Goal: Task Accomplishment & Management: Complete application form

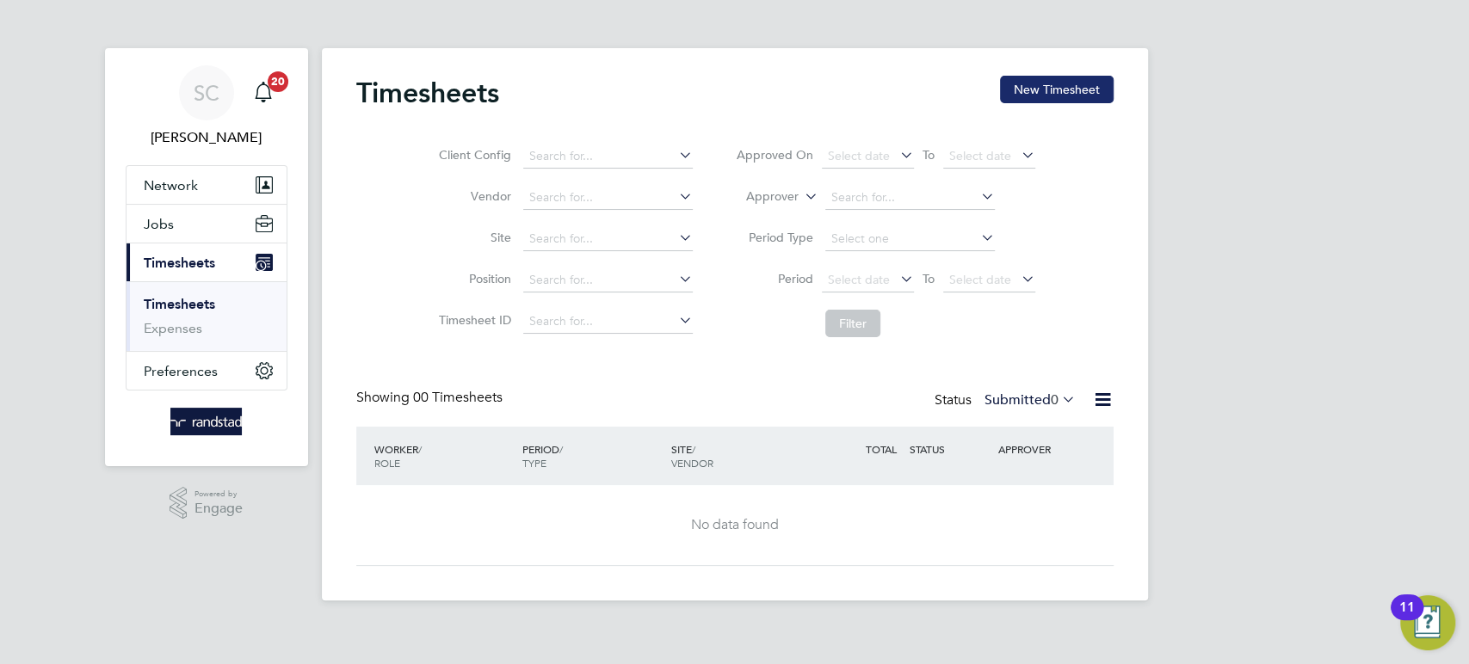
click at [1068, 94] on button "New Timesheet" at bounding box center [1057, 90] width 114 height 28
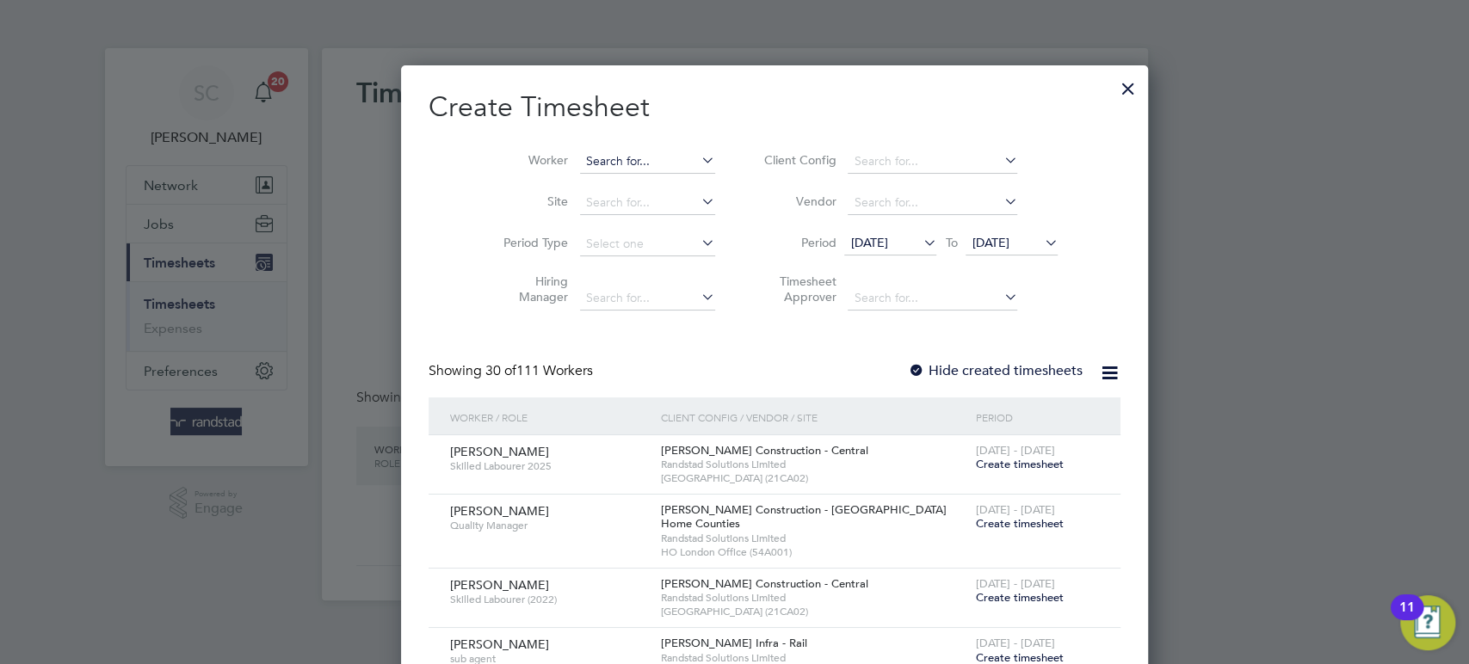
scroll to position [3331, 667]
click at [599, 161] on input at bounding box center [647, 162] width 135 height 24
click at [616, 163] on input at bounding box center [647, 162] width 135 height 24
click at [618, 182] on li "[PERSON_NAME] imatira" at bounding box center [623, 184] width 169 height 23
type input "[PERSON_NAME]"
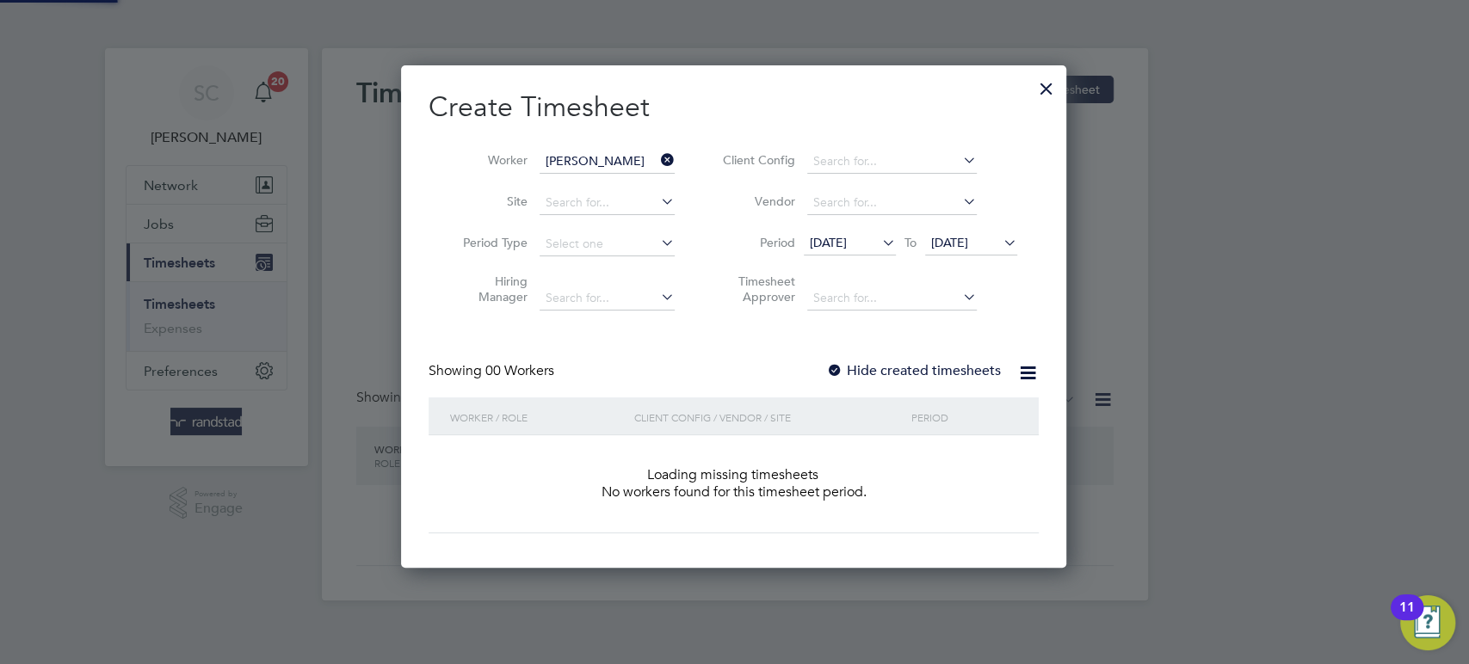
scroll to position [484, 667]
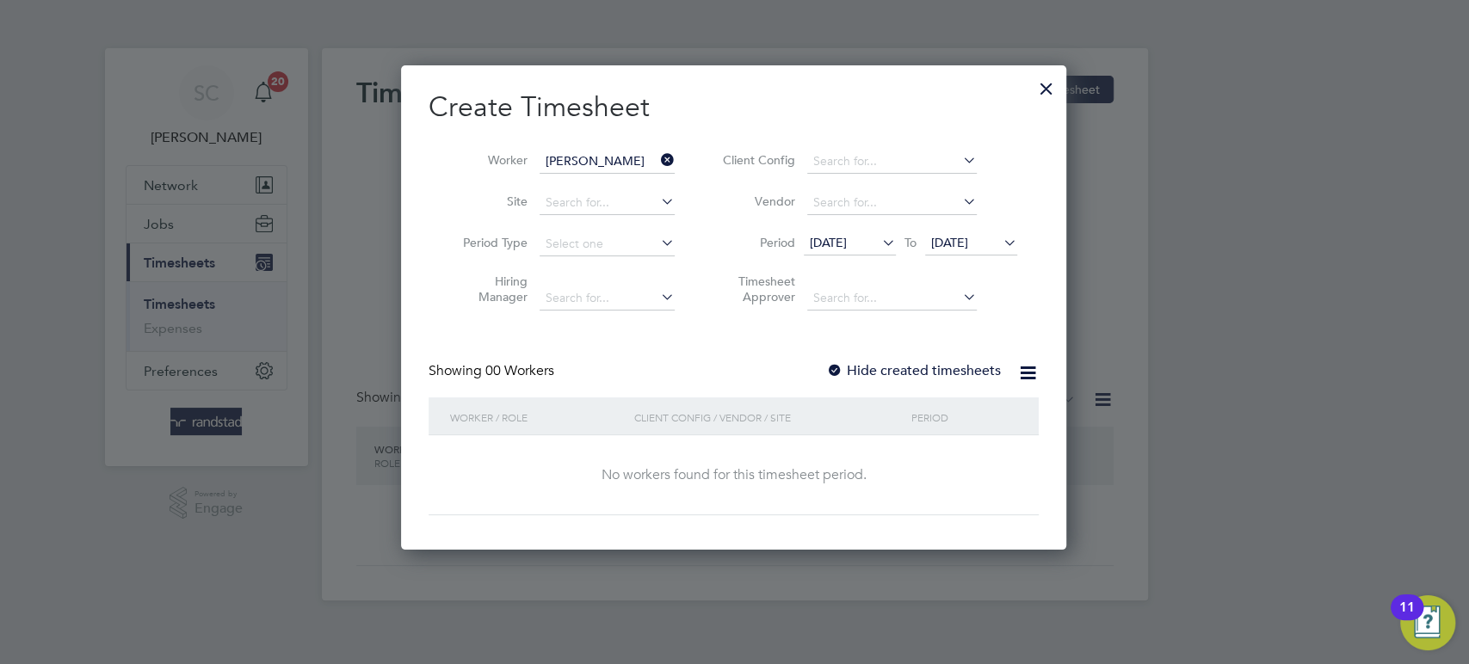
click at [841, 364] on div at bounding box center [834, 371] width 17 height 17
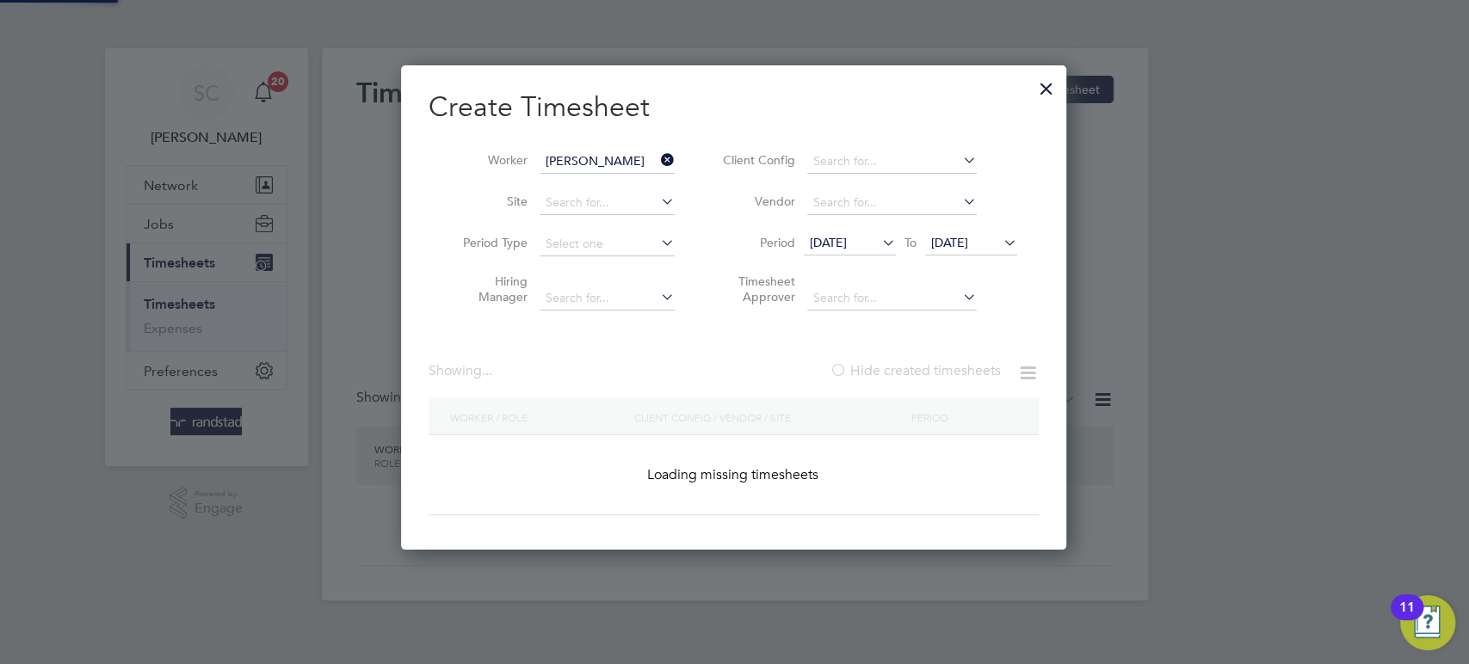
scroll to position [9, 9]
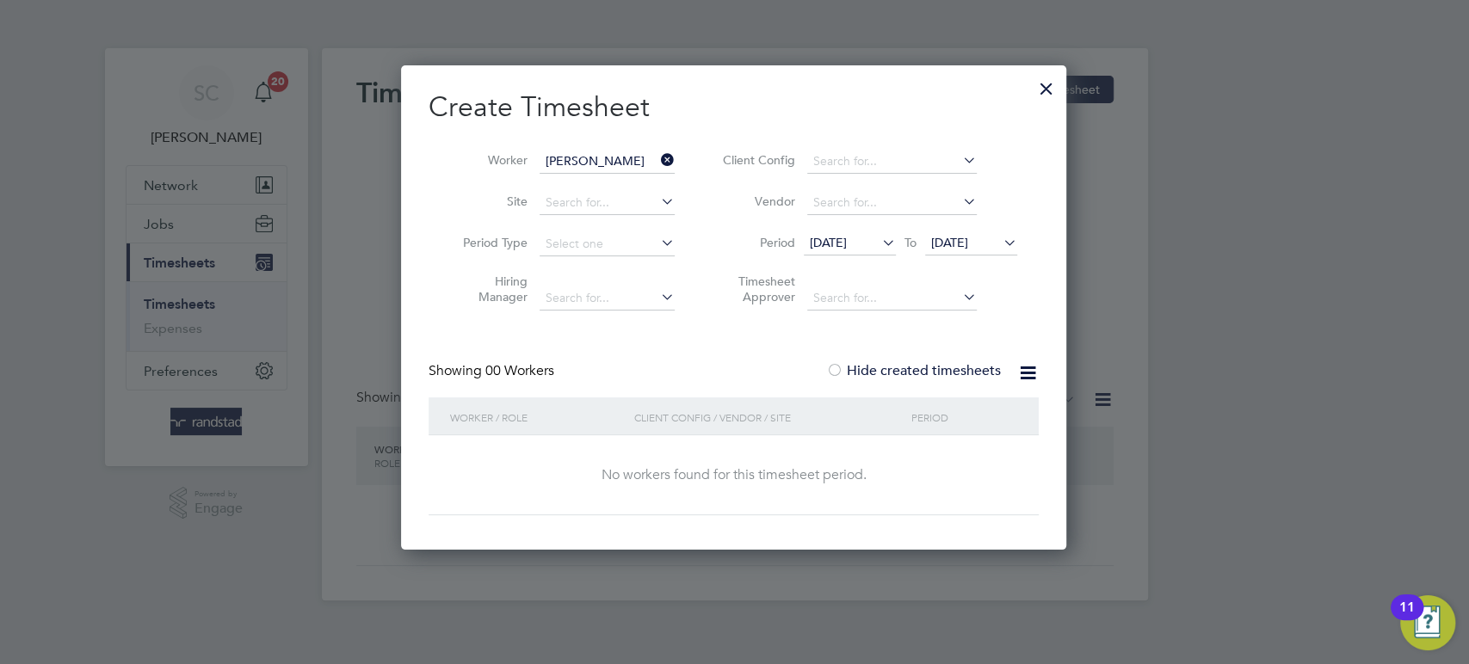
click at [968, 238] on span "[DATE]" at bounding box center [949, 242] width 37 height 15
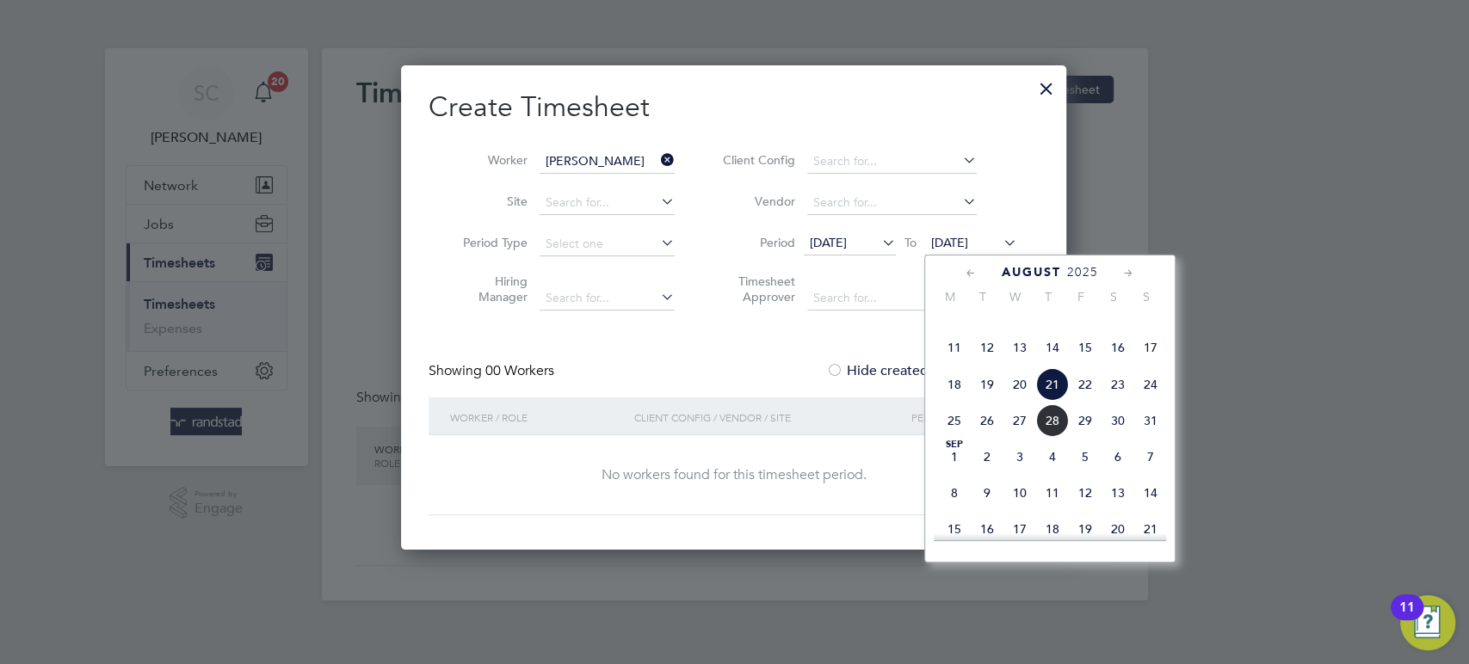
click at [1088, 401] on span "22" at bounding box center [1085, 384] width 33 height 33
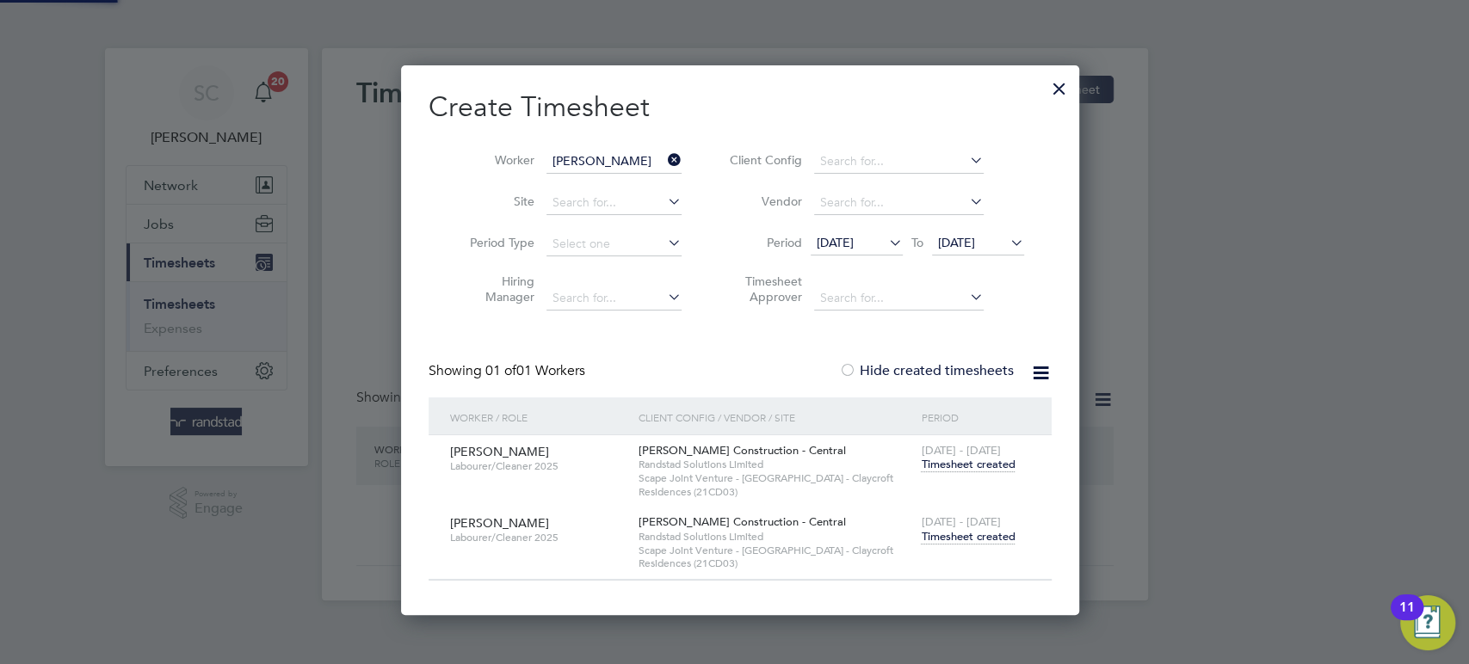
scroll to position [549, 678]
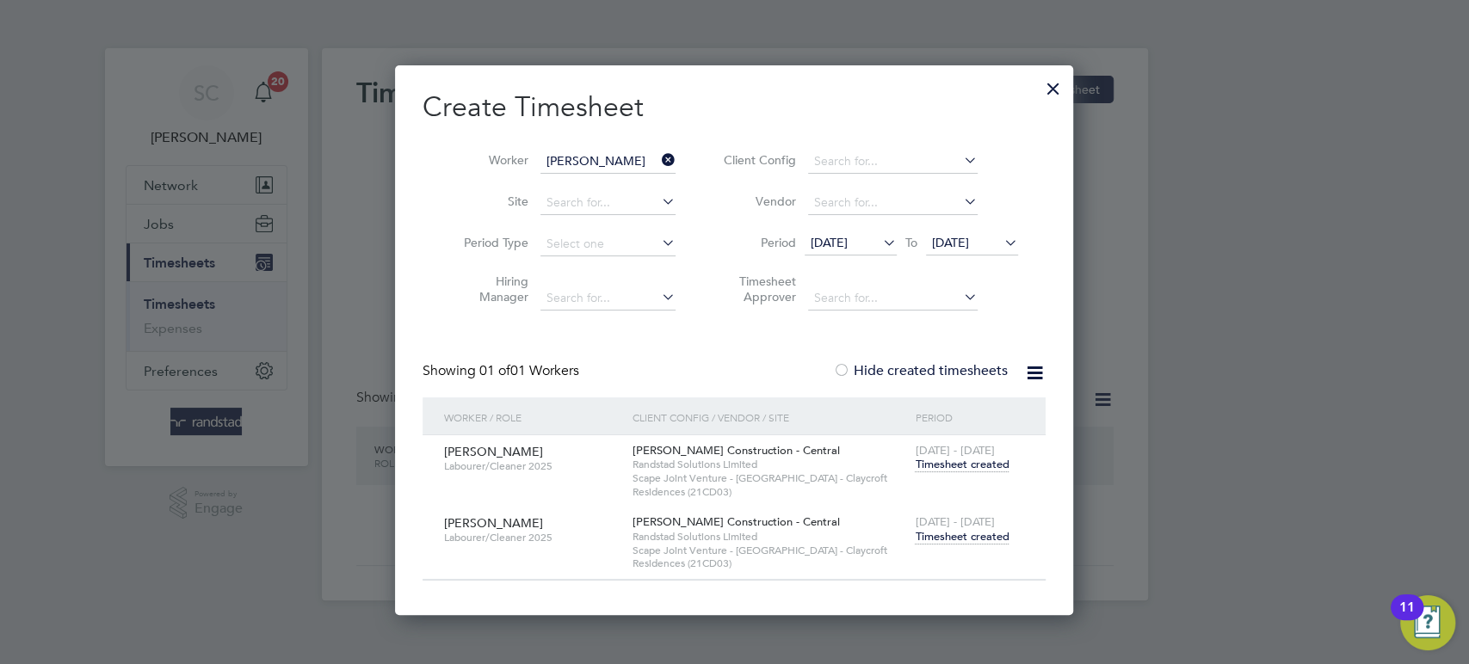
click at [956, 531] on span "Timesheet created" at bounding box center [962, 536] width 94 height 15
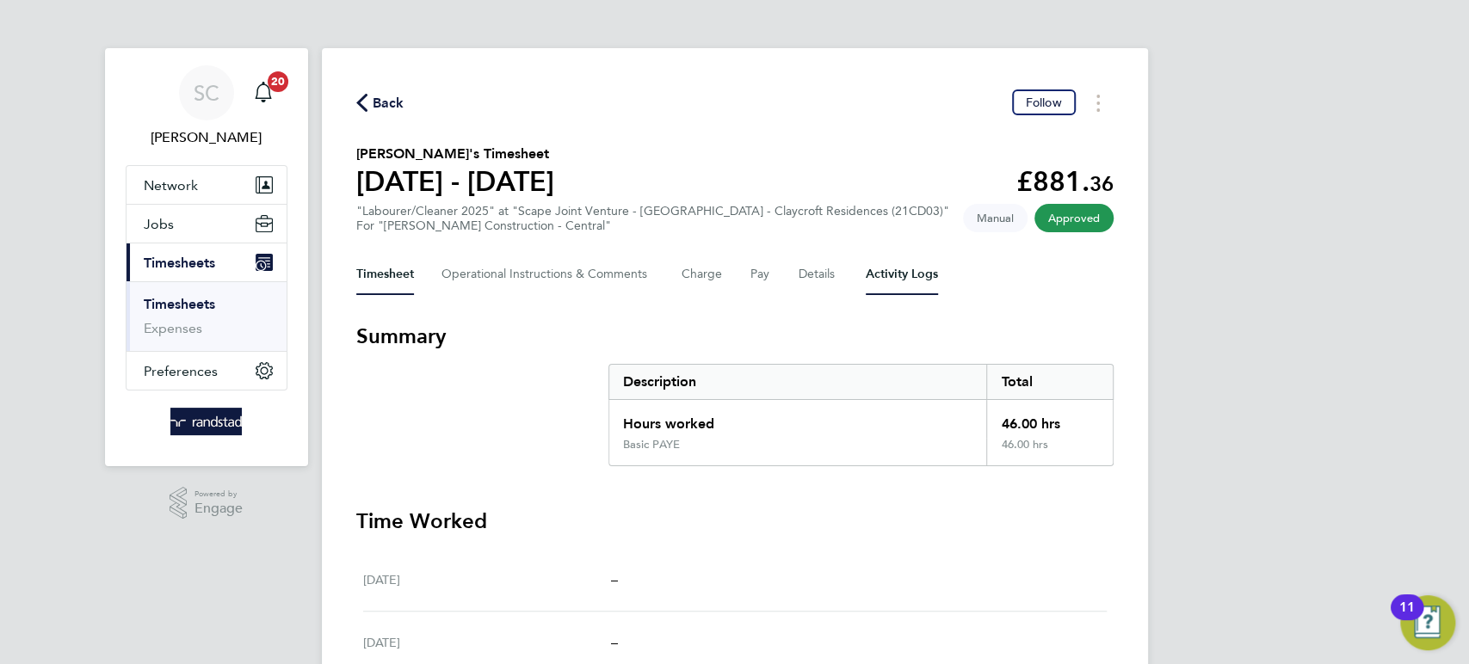
click at [905, 275] on Logs-tab "Activity Logs" at bounding box center [902, 274] width 72 height 41
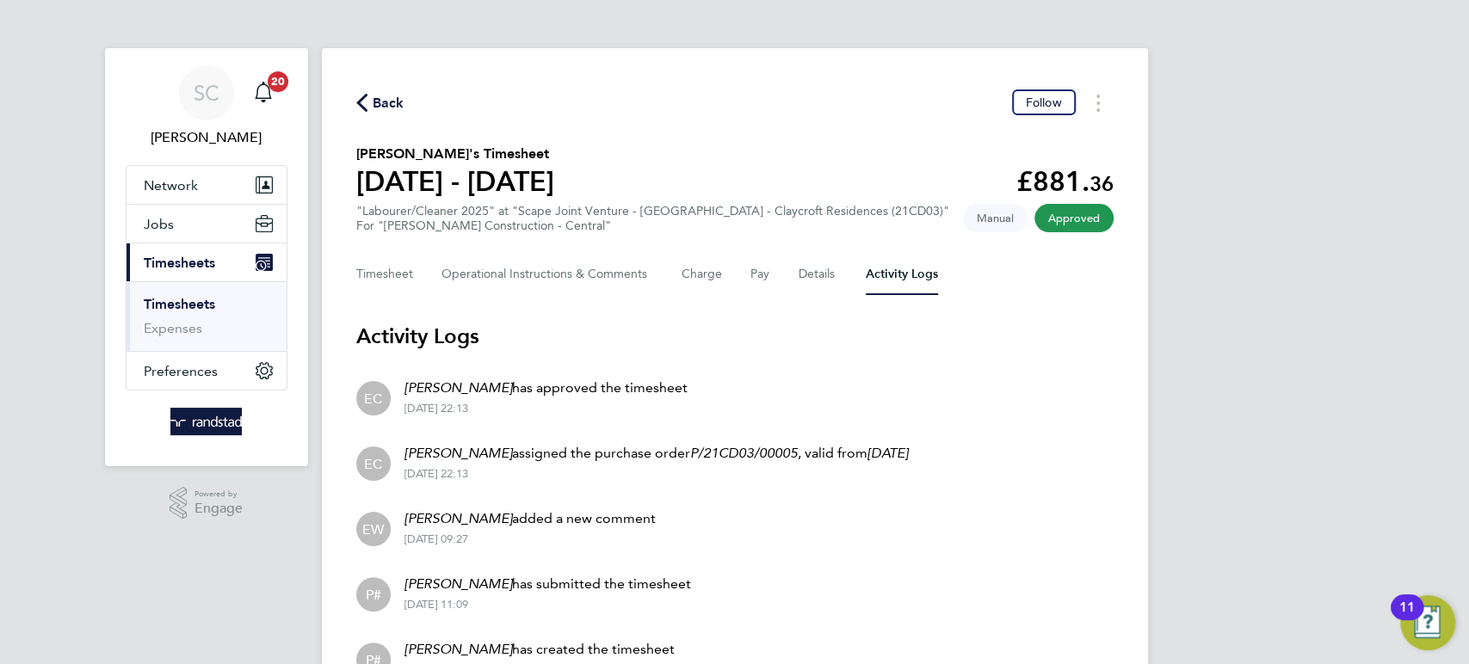
click at [376, 101] on span "Back" at bounding box center [389, 103] width 32 height 21
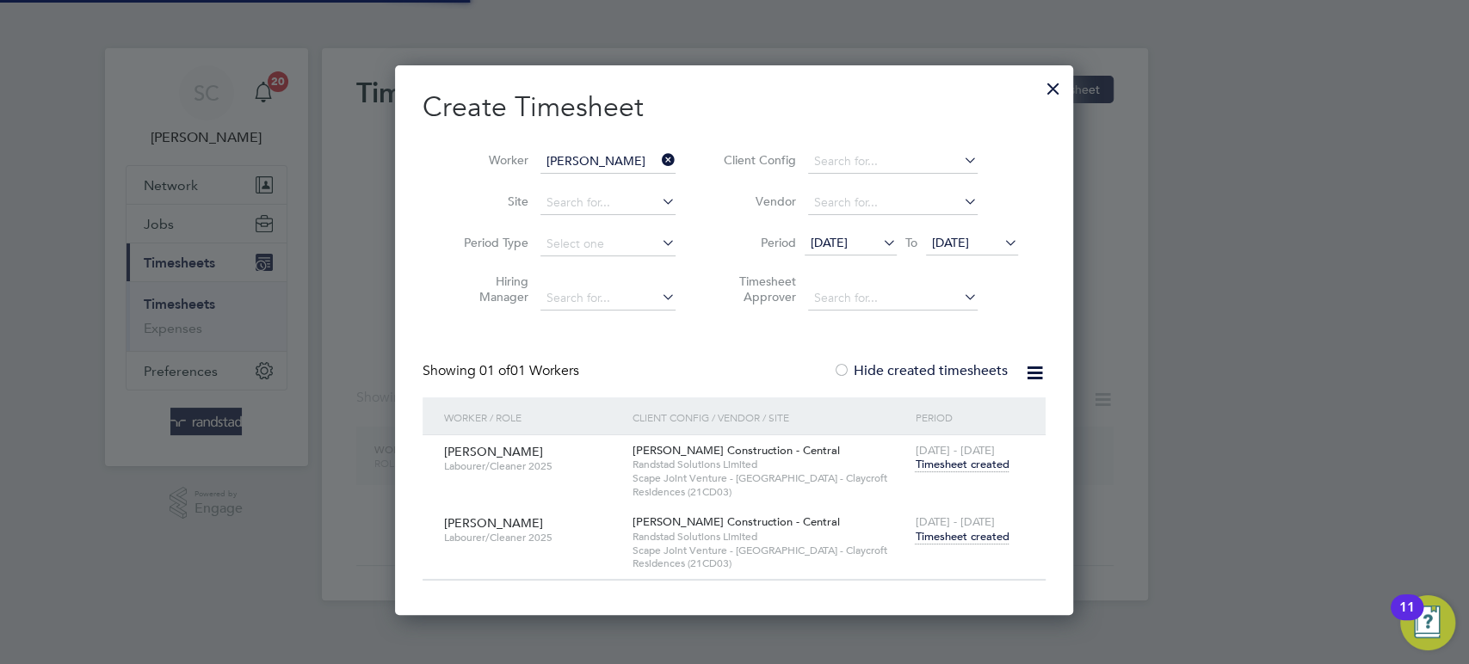
scroll to position [549, 678]
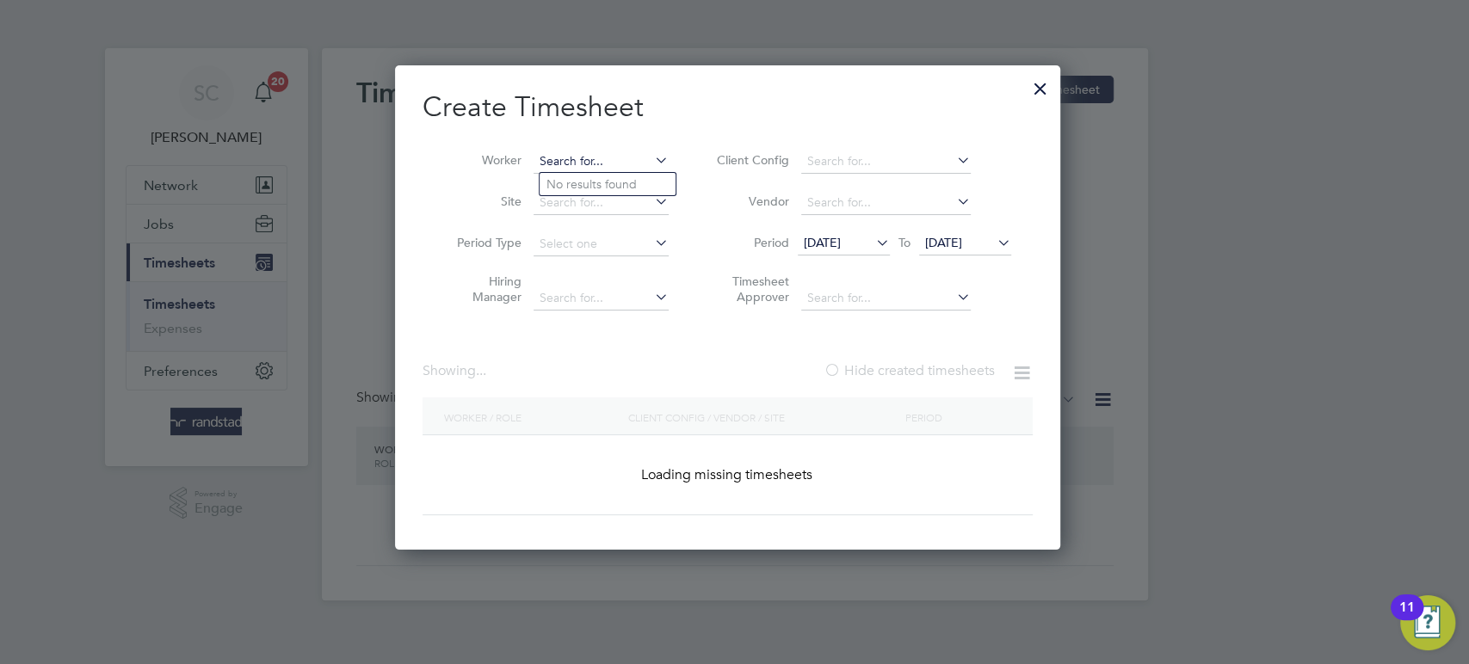
click at [592, 165] on input at bounding box center [600, 162] width 135 height 24
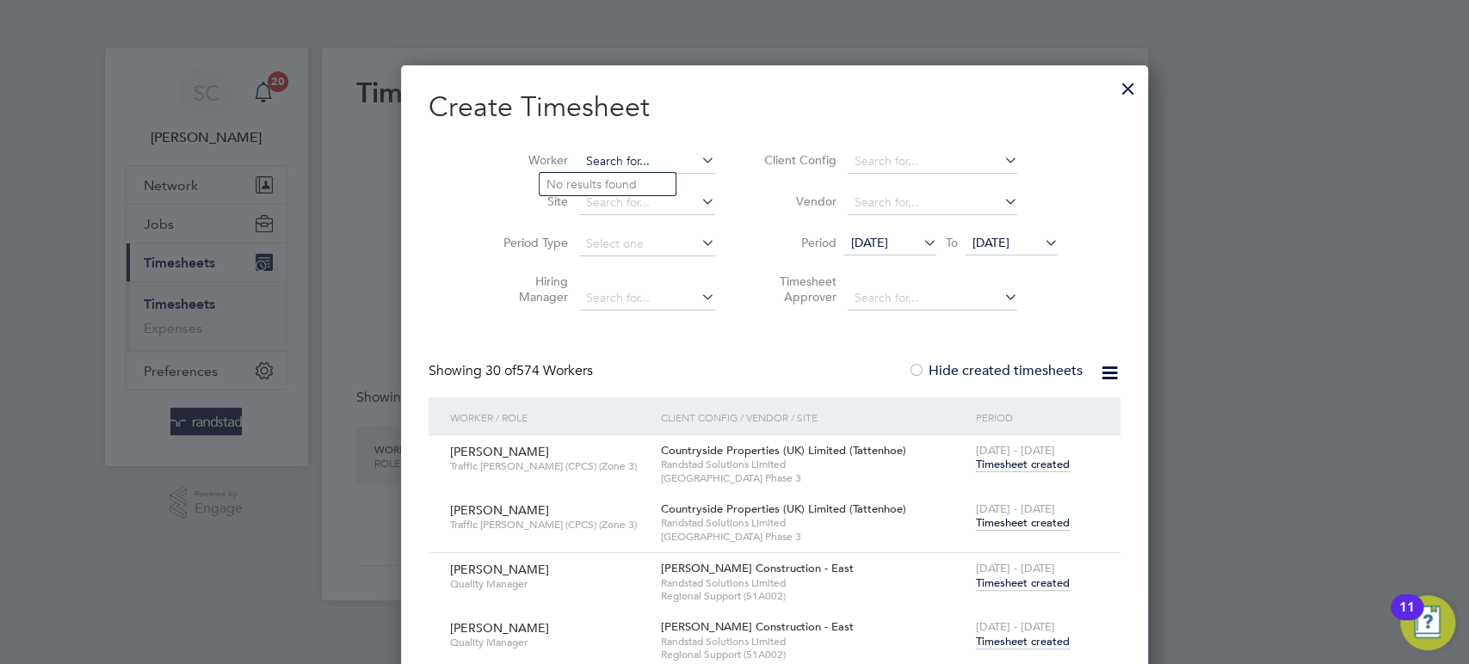
scroll to position [4138, 669]
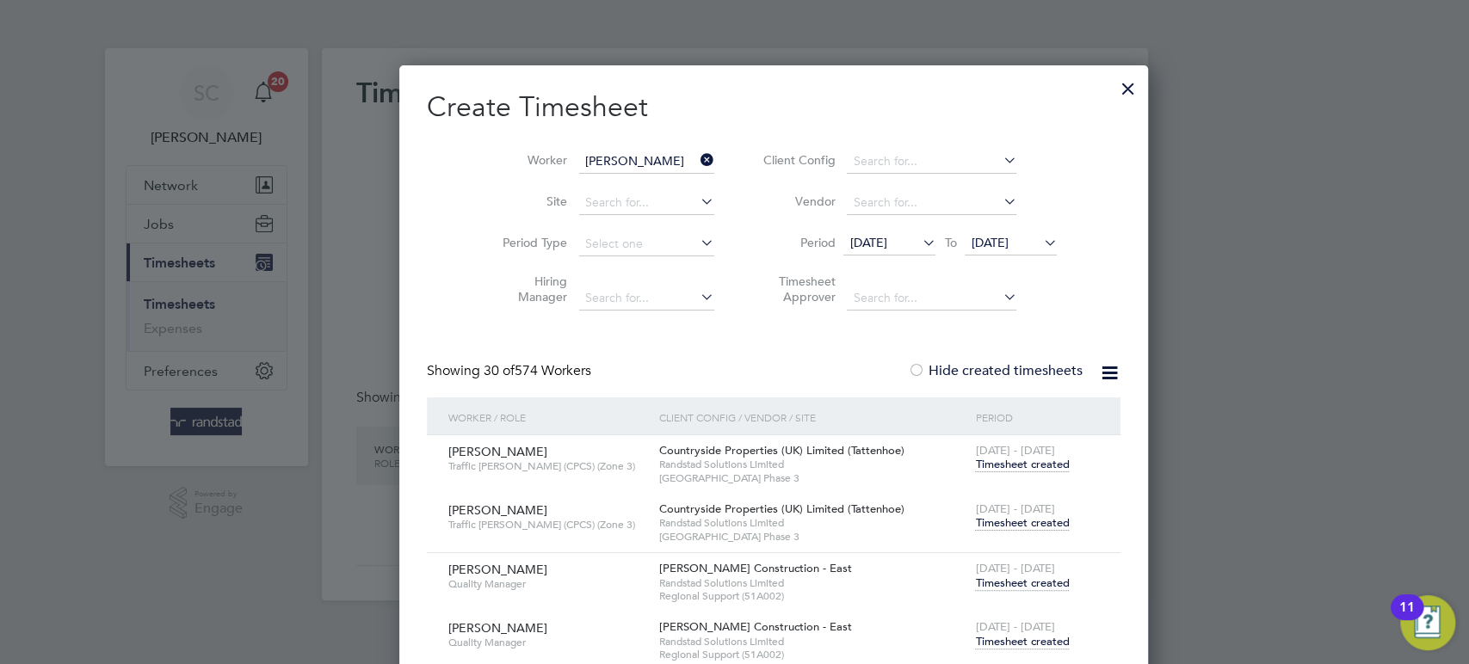
click at [601, 231] on li "[PERSON_NAME] [PERSON_NAME]" at bounding box center [701, 230] width 325 height 23
type input "[PERSON_NAME] [PERSON_NAME]"
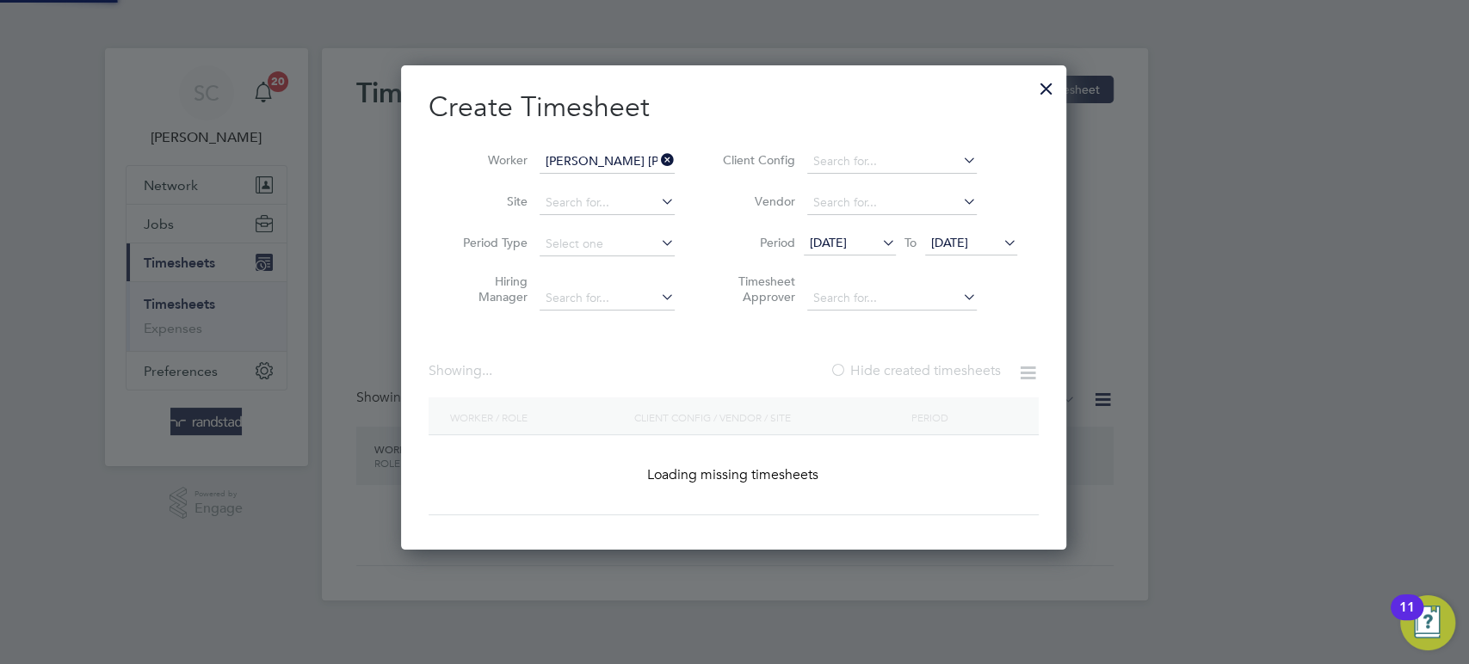
scroll to position [549, 732]
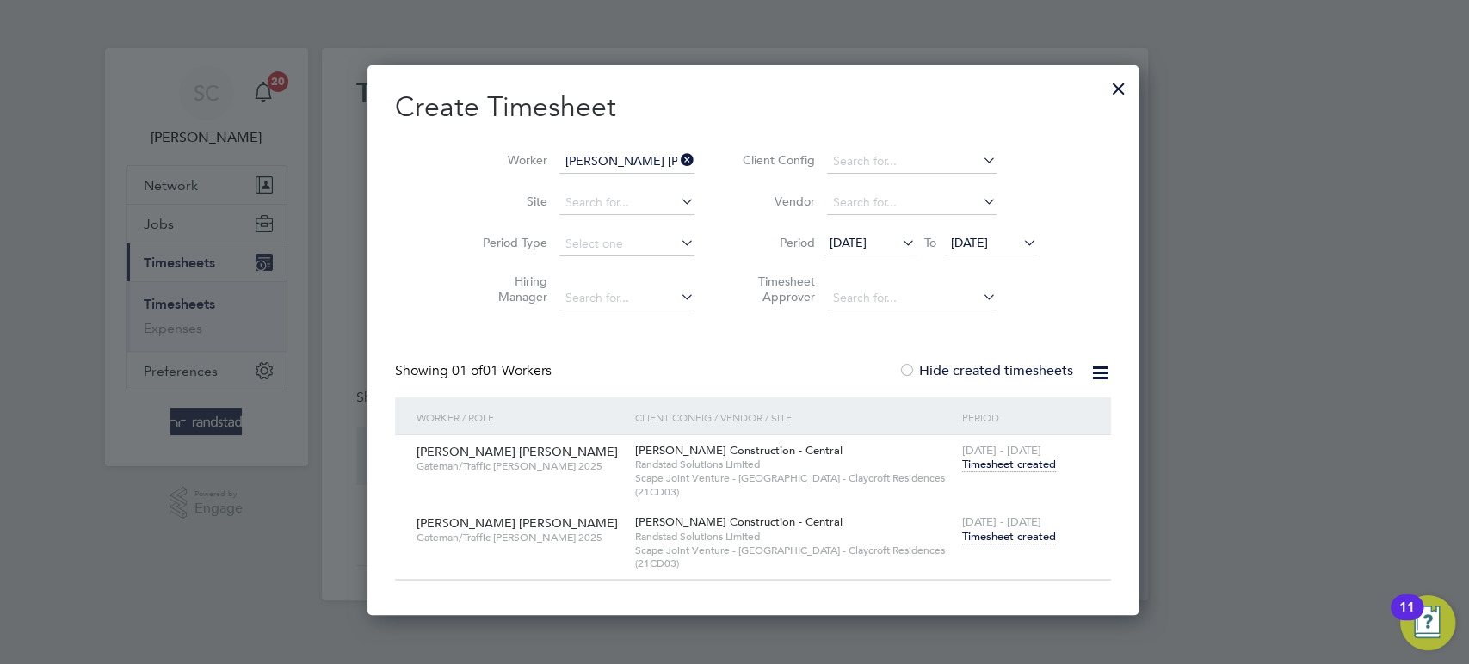
click at [979, 540] on span "Timesheet created" at bounding box center [1009, 536] width 94 height 15
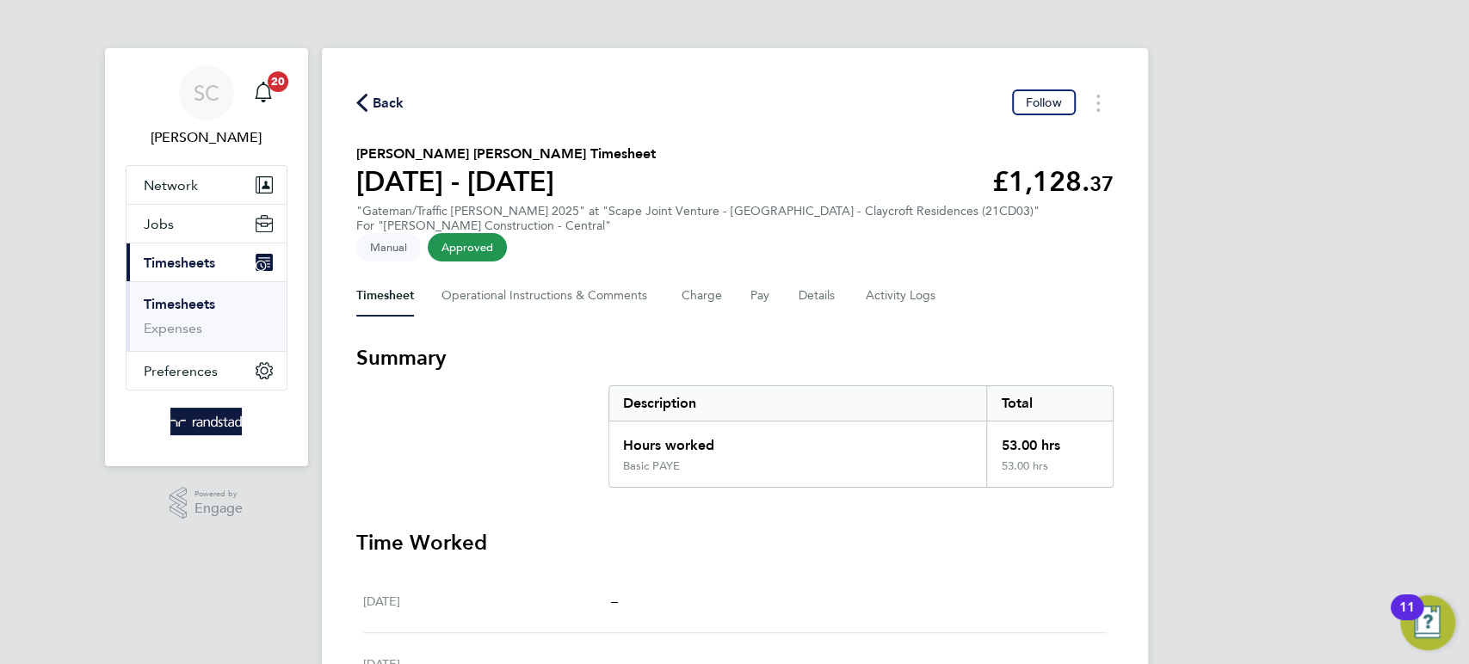
click at [383, 98] on span "Back" at bounding box center [389, 103] width 32 height 21
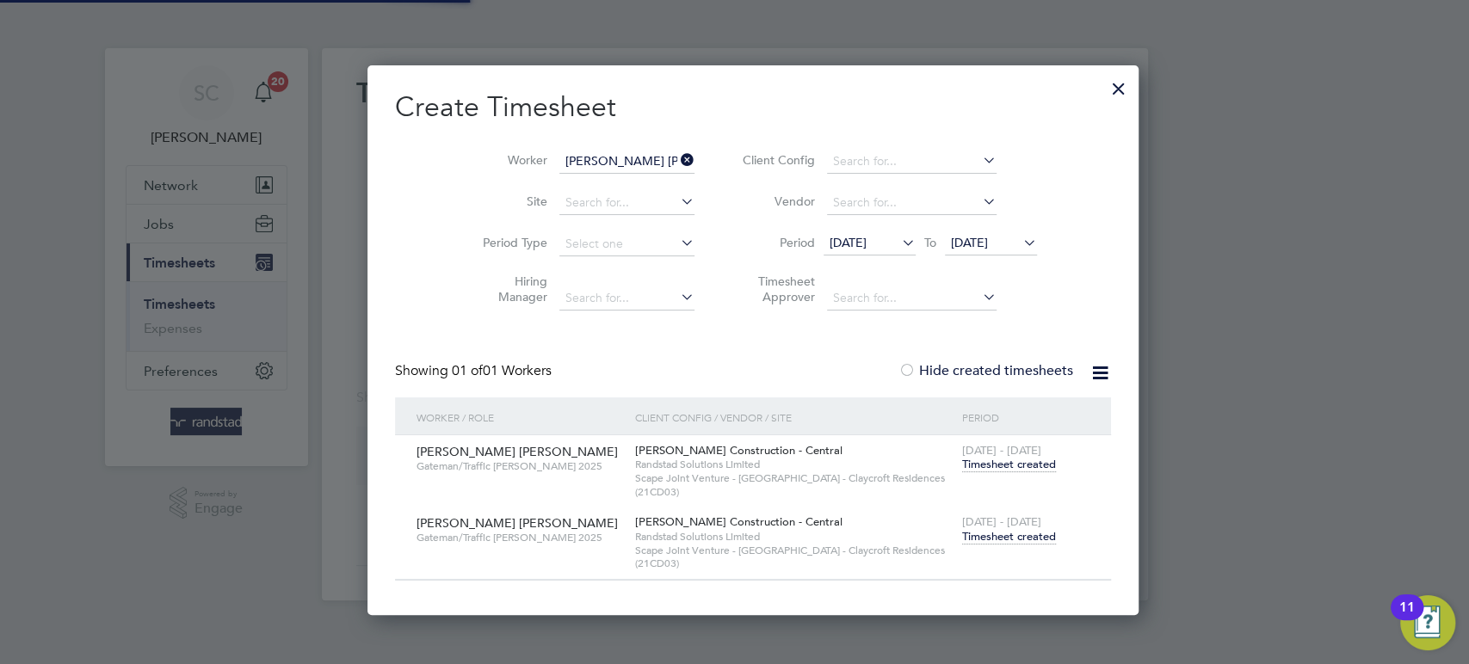
scroll to position [549, 732]
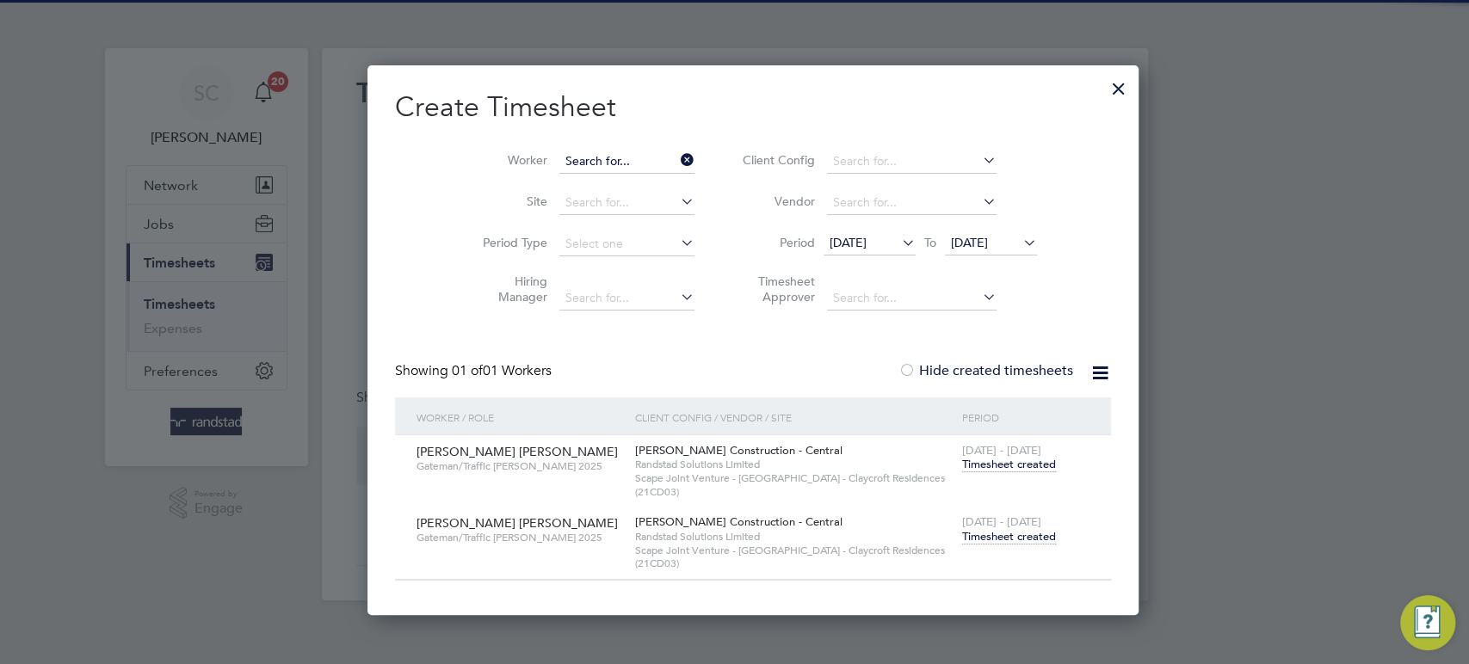
click at [594, 161] on input at bounding box center [626, 162] width 135 height 24
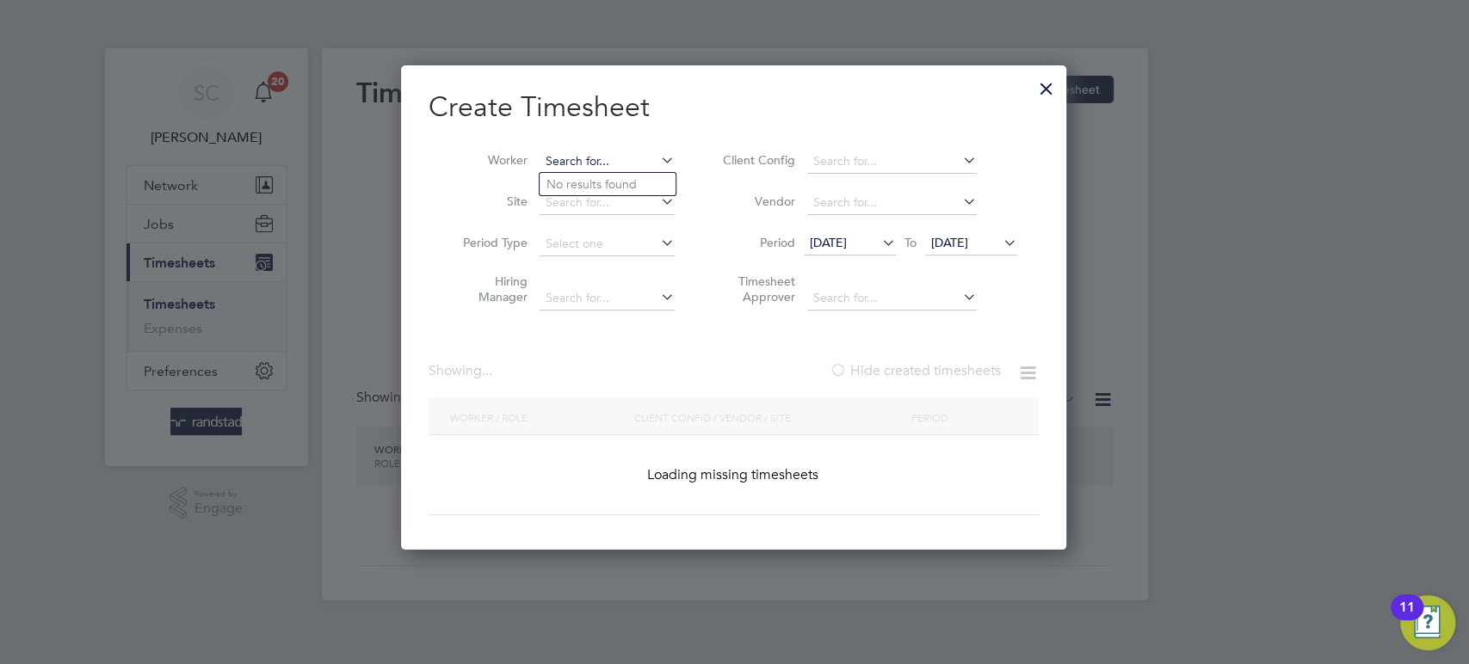
scroll to position [4138, 669]
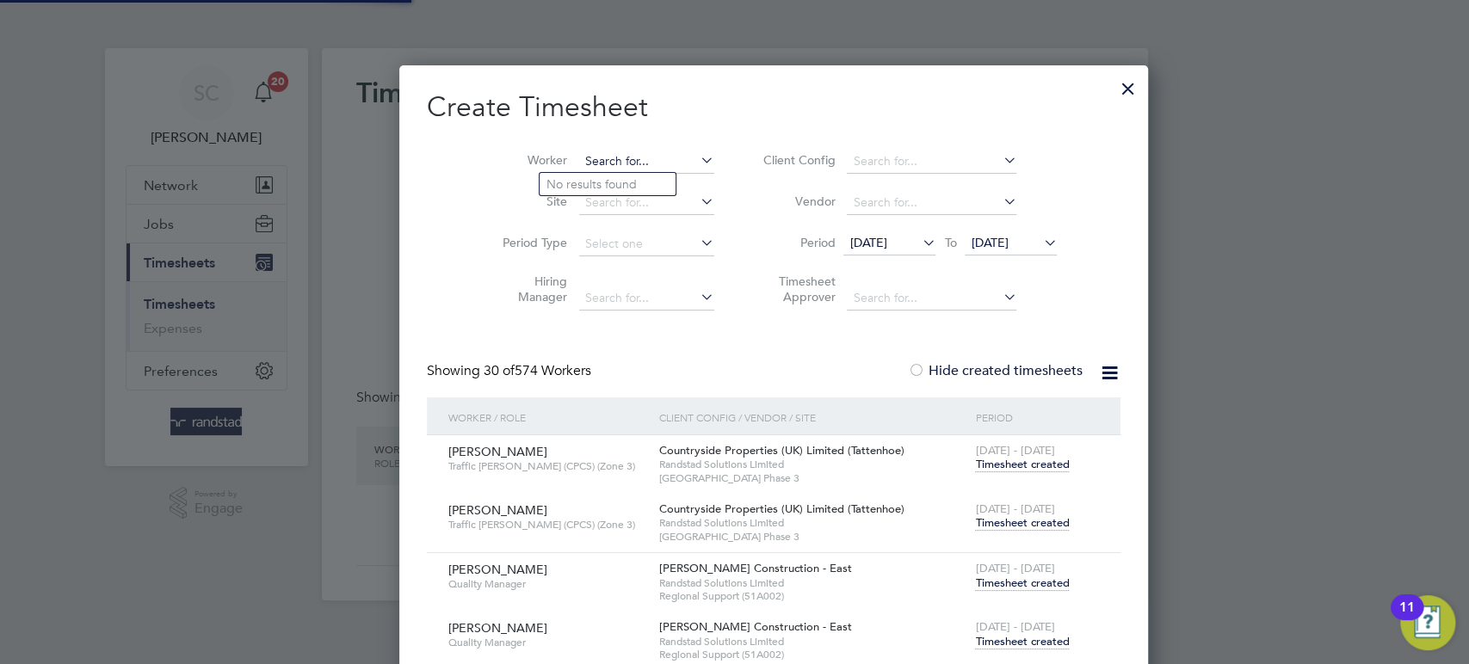
paste input "Chijioke Precious Igbo"
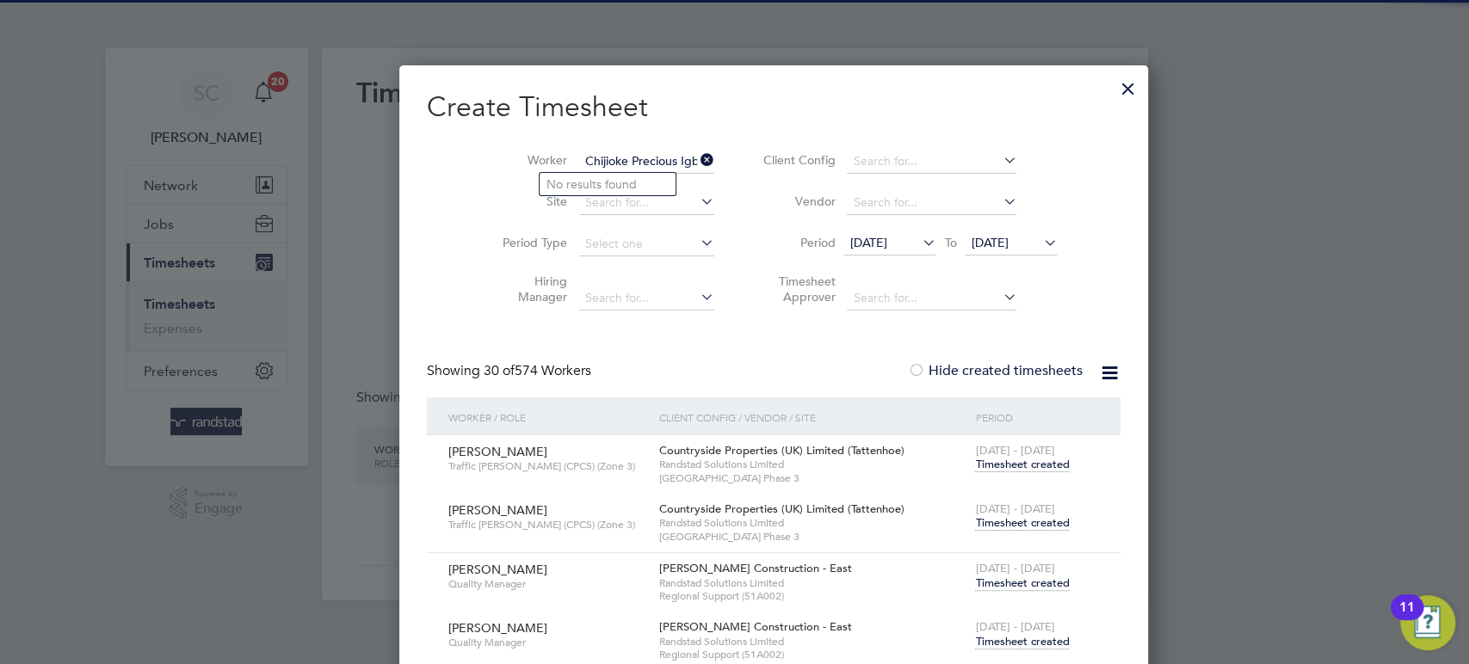
type input "Chijioke Precious Igbo"
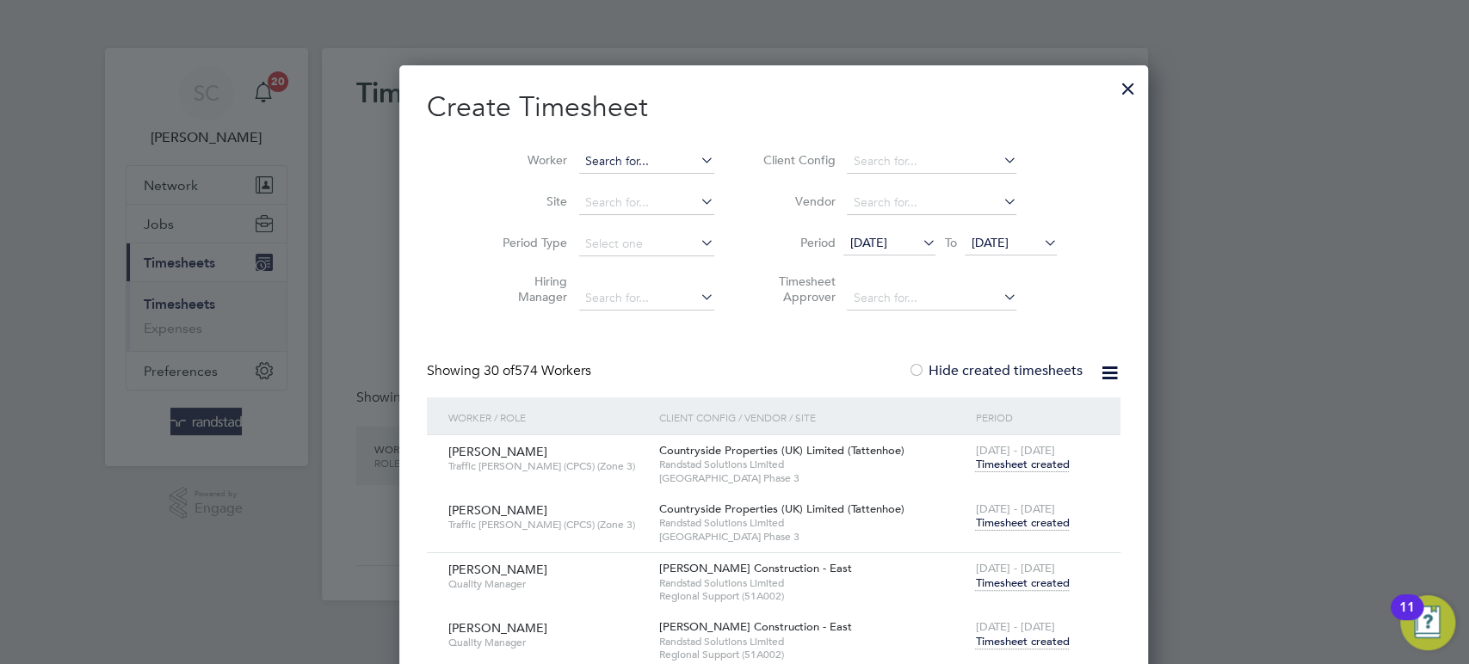
click at [579, 168] on input at bounding box center [646, 162] width 135 height 24
paste input "Chijioke Precious Igbo"
click at [584, 154] on input "Chijioke Precious Igbo" at bounding box center [646, 162] width 135 height 24
click at [638, 160] on input "Chijioke Precious Igbo" at bounding box center [646, 162] width 135 height 24
click at [614, 185] on li "Chijioke Precious Igbo" at bounding box center [607, 184] width 136 height 23
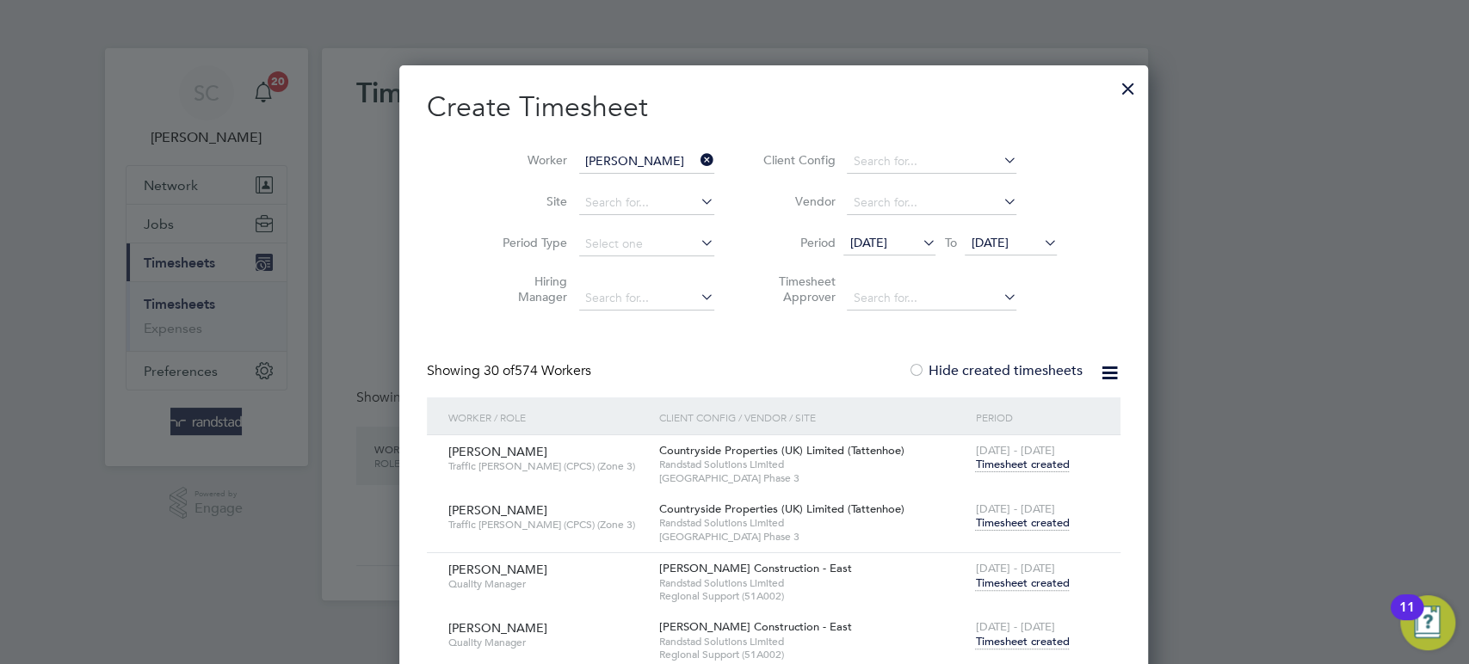
type input "Chijioke Precious Igbo"
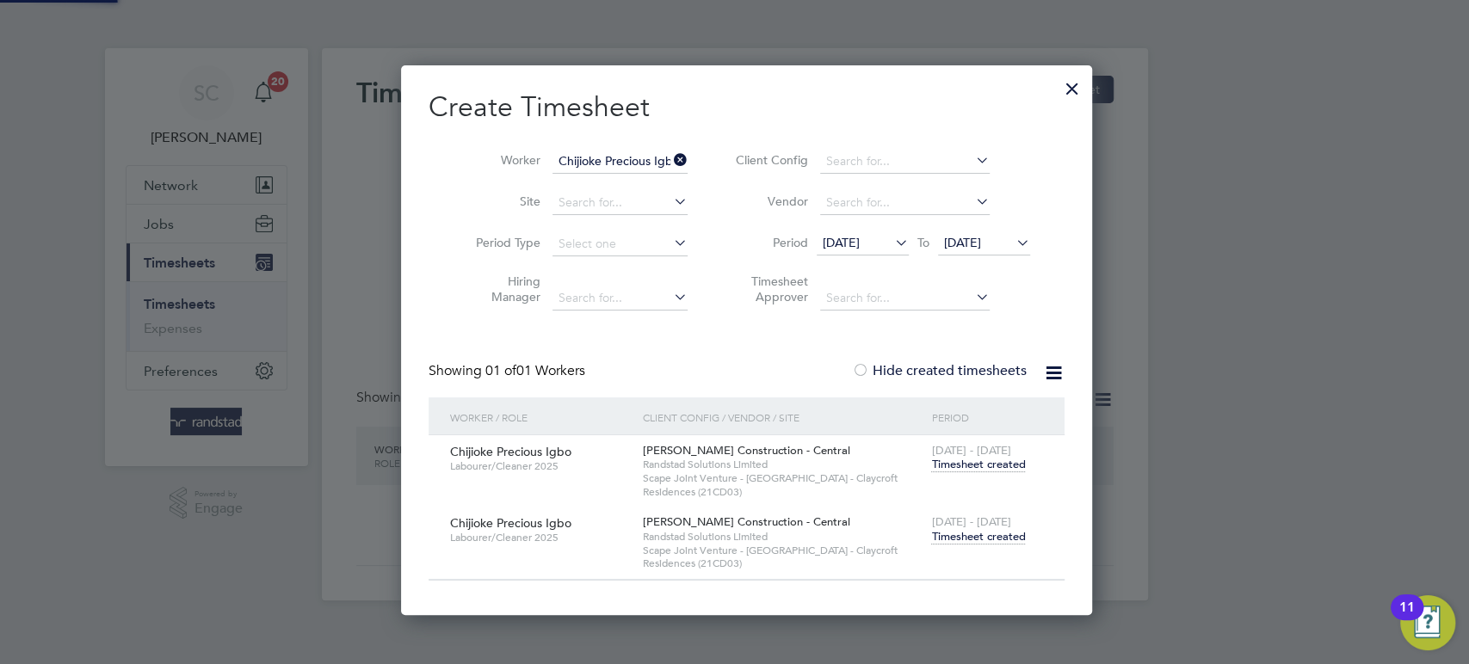
scroll to position [549, 692]
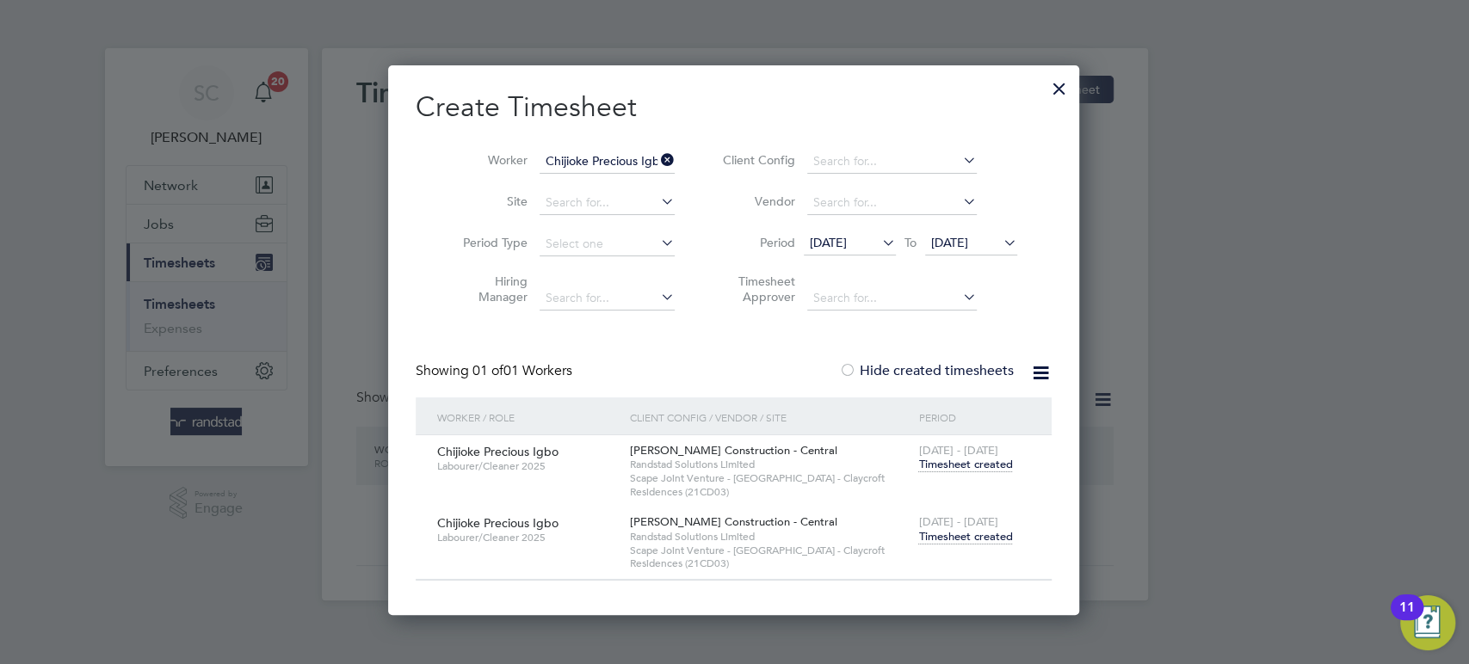
click at [965, 532] on span "Timesheet created" at bounding box center [965, 536] width 94 height 15
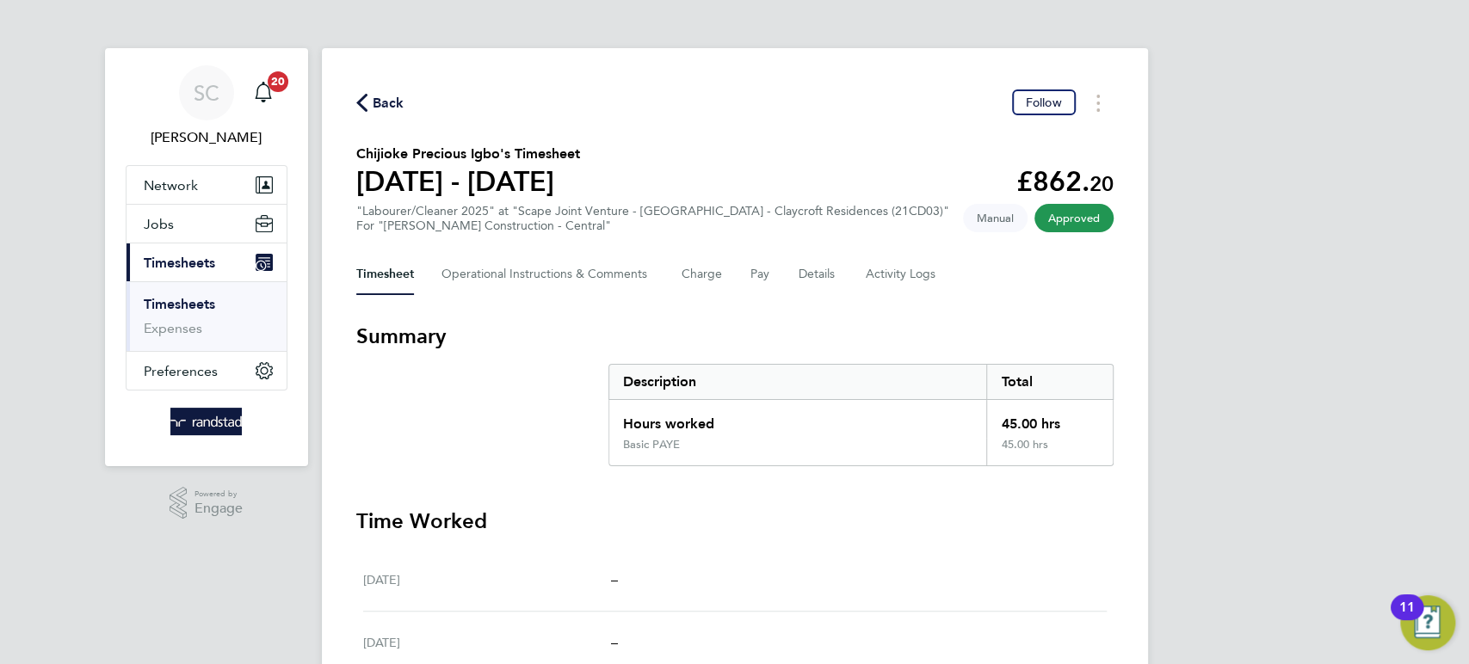
click at [395, 101] on span "Back" at bounding box center [389, 103] width 32 height 21
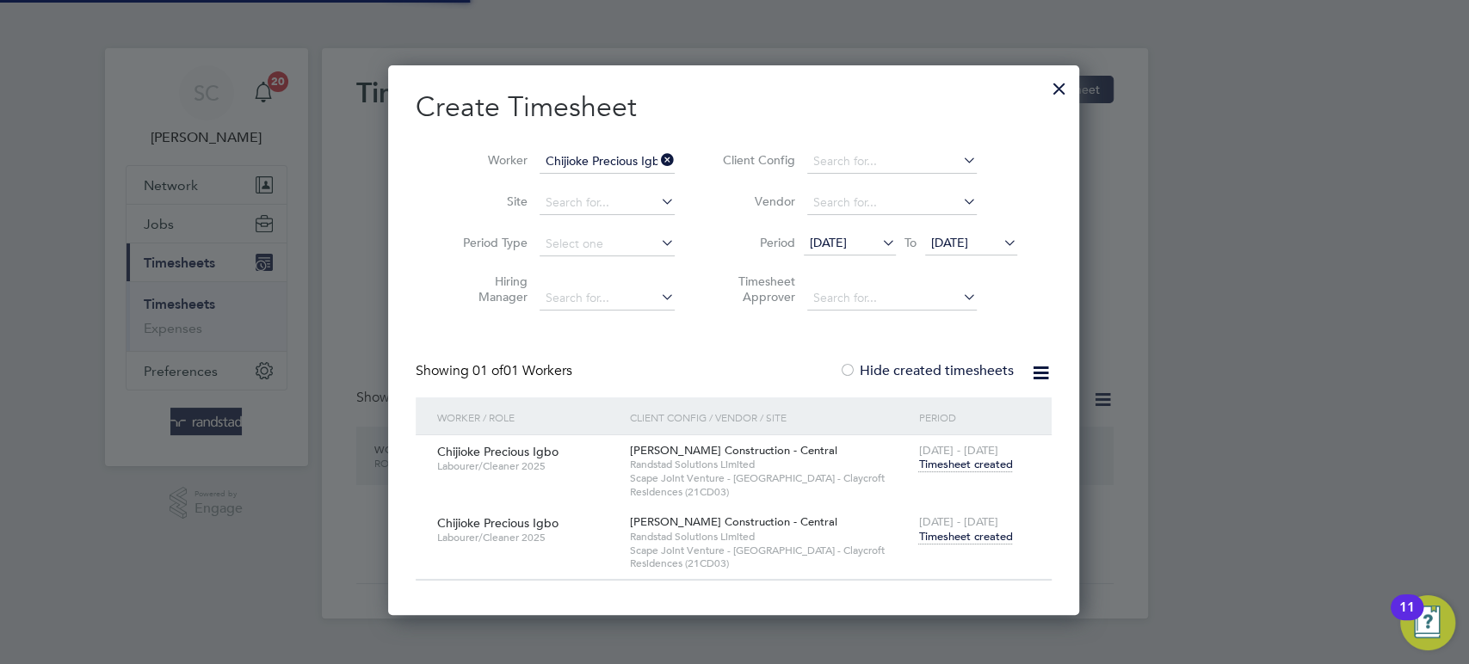
scroll to position [549, 692]
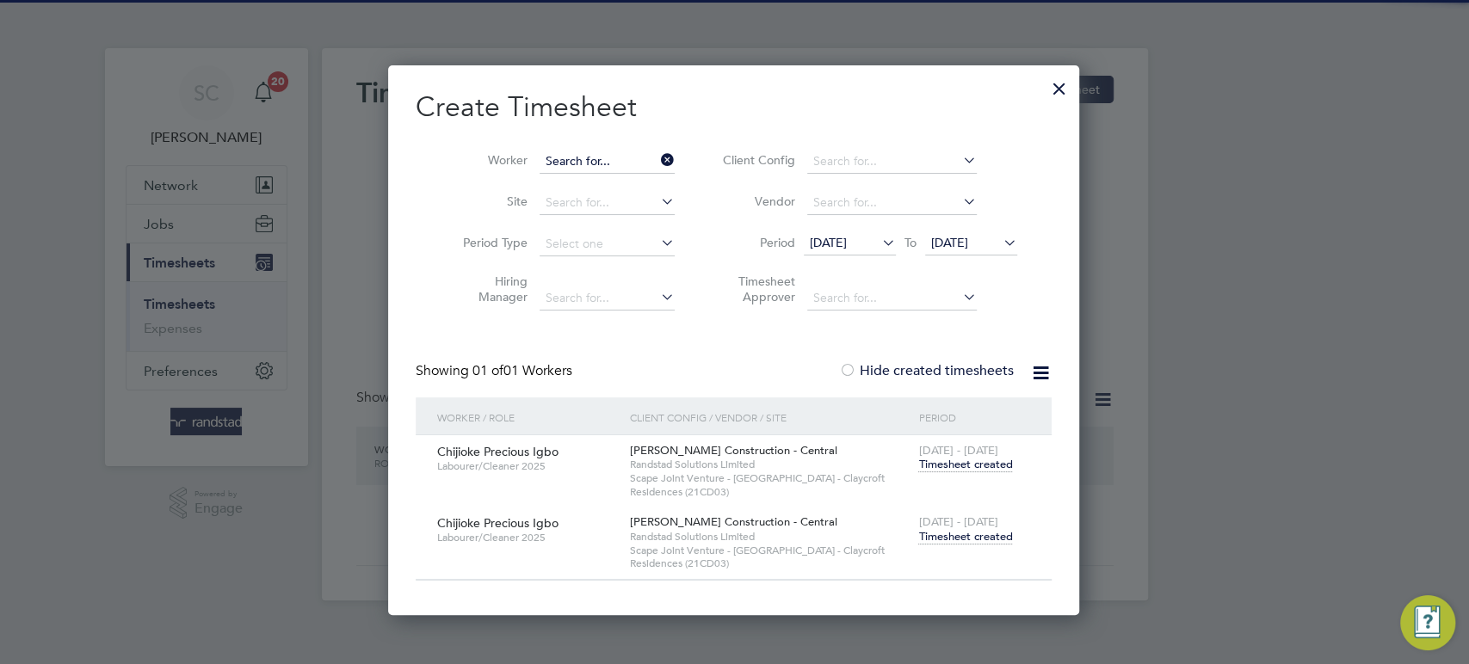
click at [595, 163] on input at bounding box center [606, 162] width 135 height 24
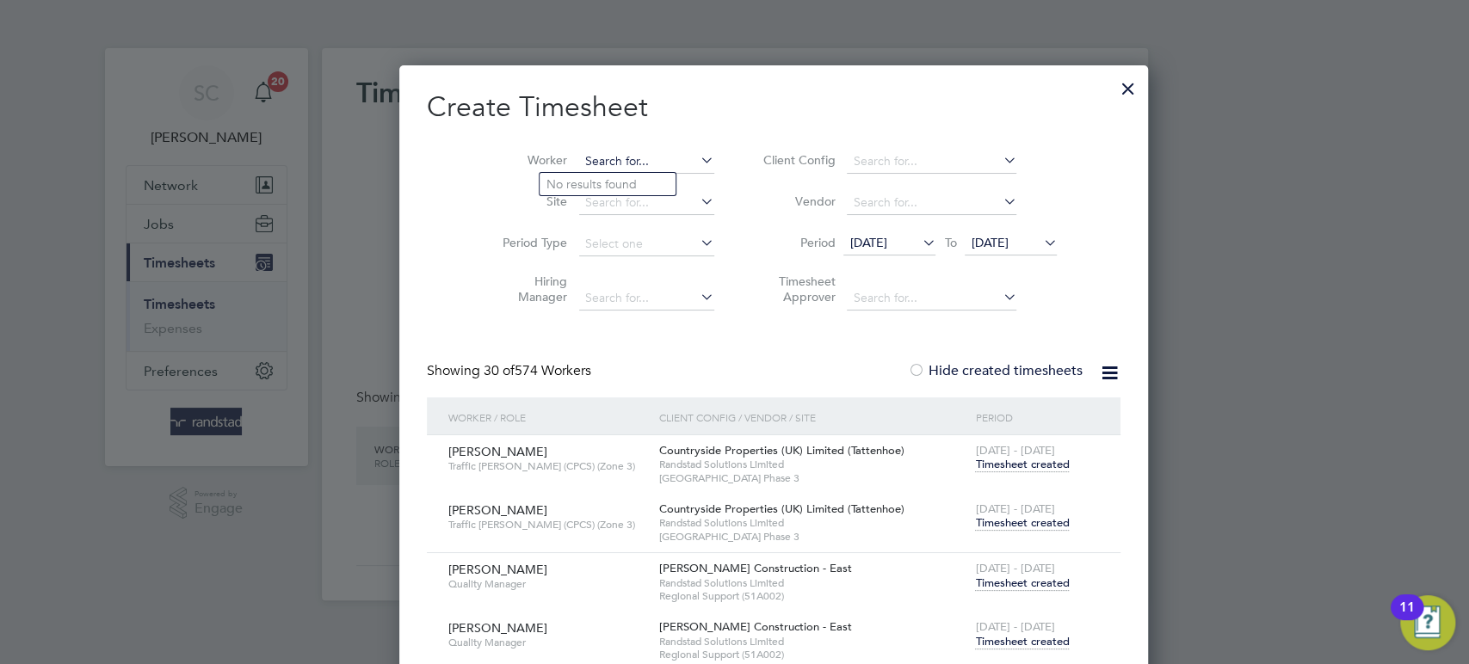
scroll to position [4138, 669]
click at [589, 173] on li "[PERSON_NAME]" at bounding box center [607, 184] width 136 height 23
type input "[PERSON_NAME]"
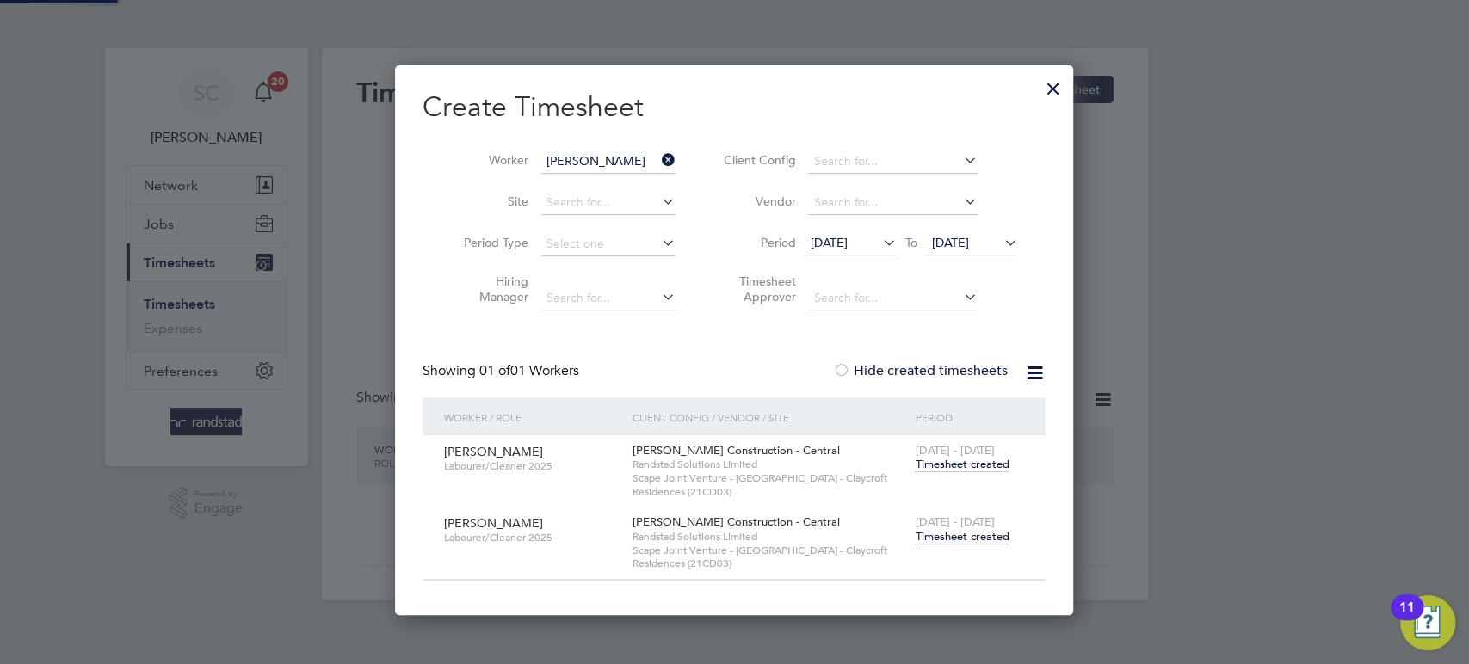
scroll to position [549, 678]
click at [976, 533] on span "Timesheet created" at bounding box center [962, 536] width 94 height 15
